Goal: Task Accomplishment & Management: Use online tool/utility

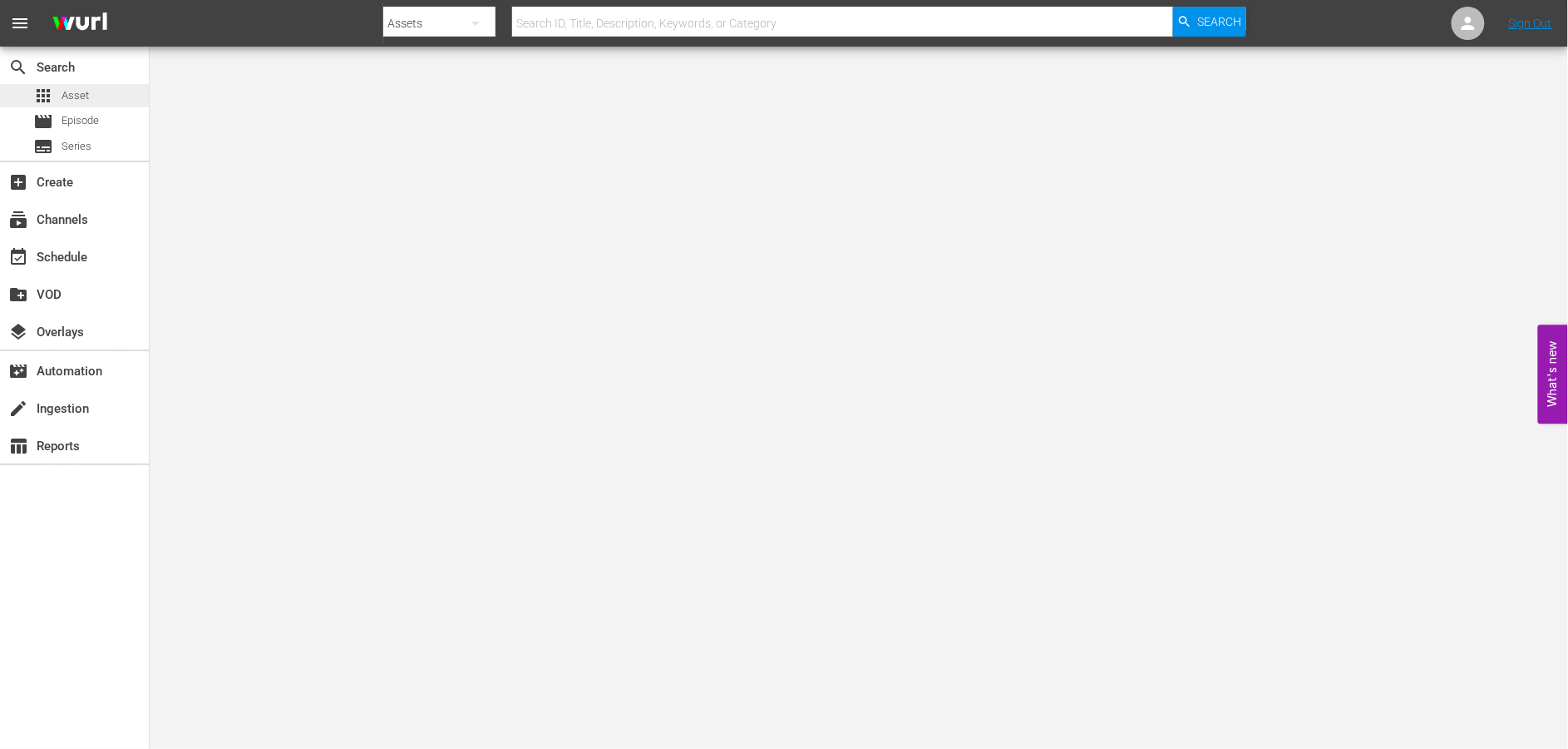
click at [69, 94] on span "Asset" at bounding box center [76, 95] width 28 height 16
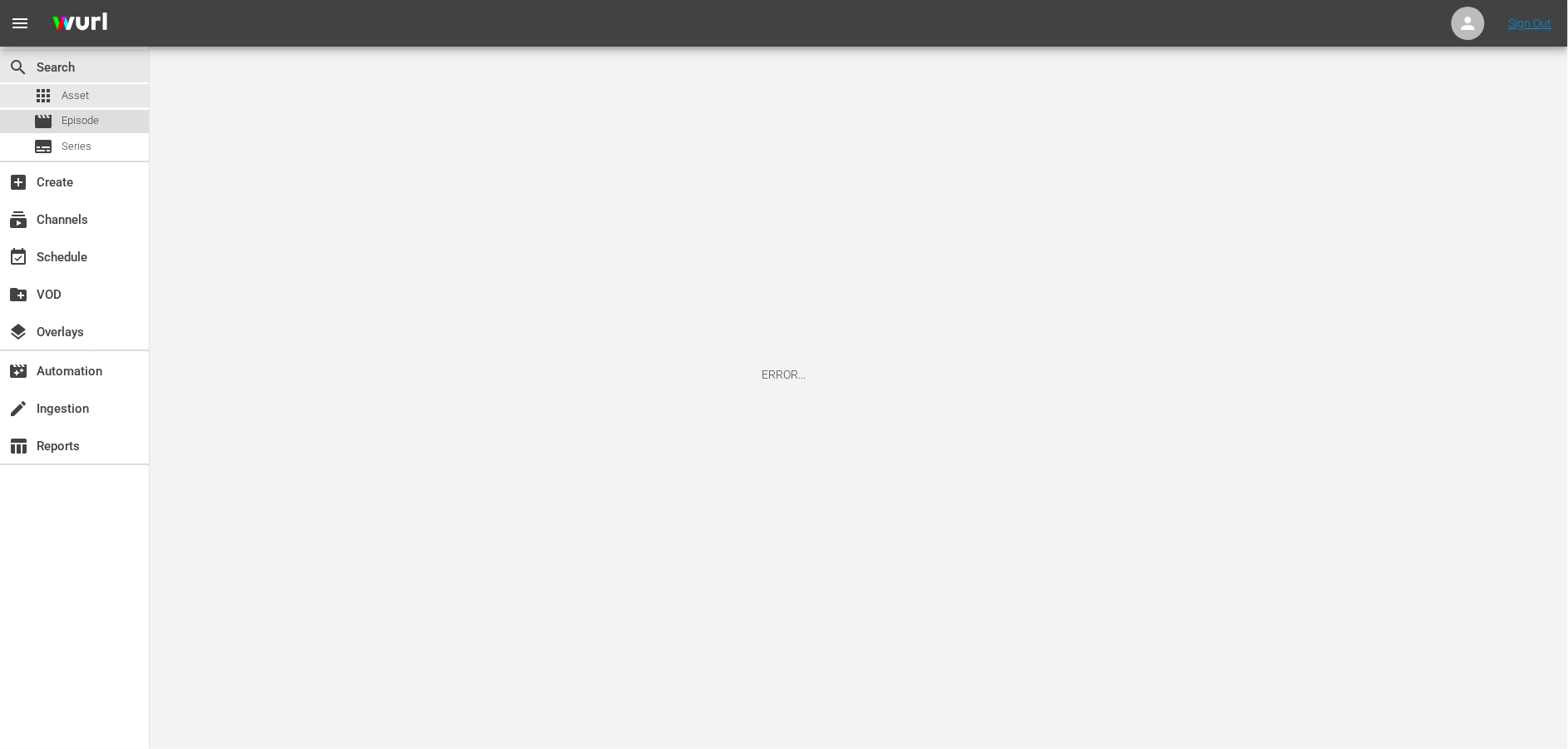
click at [82, 115] on span "Episode" at bounding box center [80, 120] width 37 height 16
click at [75, 92] on span "Asset" at bounding box center [76, 95] width 28 height 16
click at [61, 401] on div "create Ingestion" at bounding box center [46, 405] width 93 height 15
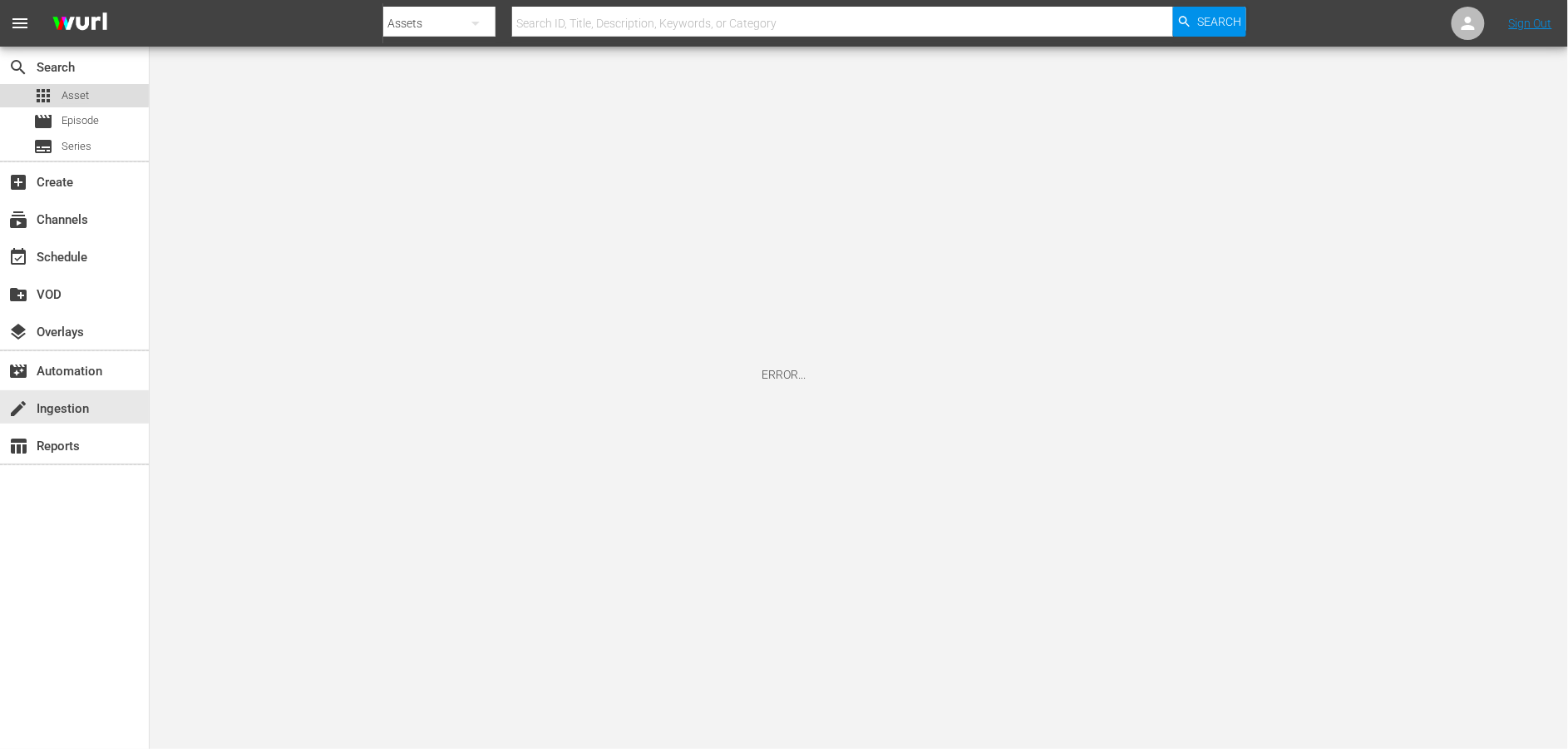
click at [73, 94] on span "Asset" at bounding box center [76, 95] width 28 height 16
click at [74, 96] on span "Asset" at bounding box center [76, 95] width 28 height 16
